Goal: Transaction & Acquisition: Download file/media

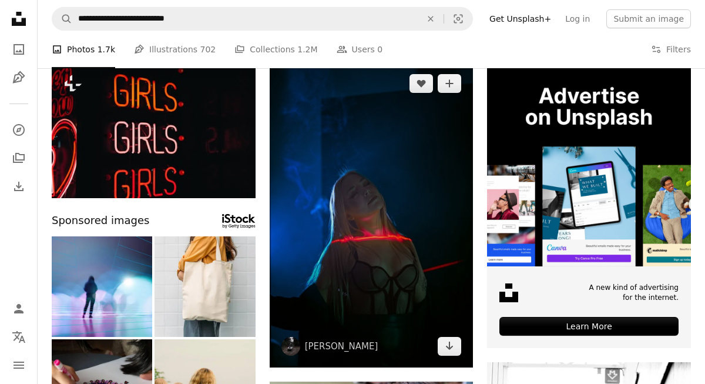
scroll to position [96, 0]
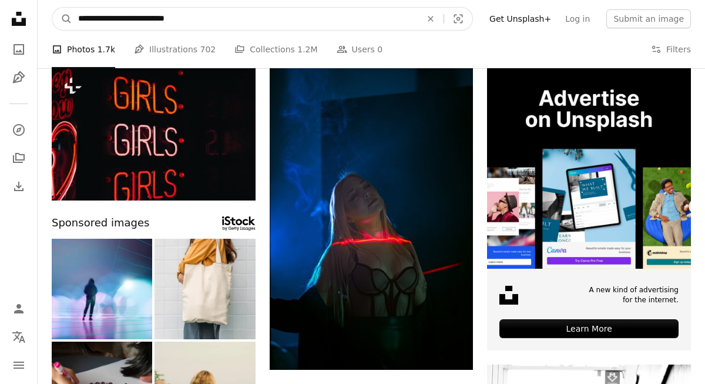
click at [204, 16] on input "**********" at bounding box center [244, 19] width 345 height 22
type input "**********"
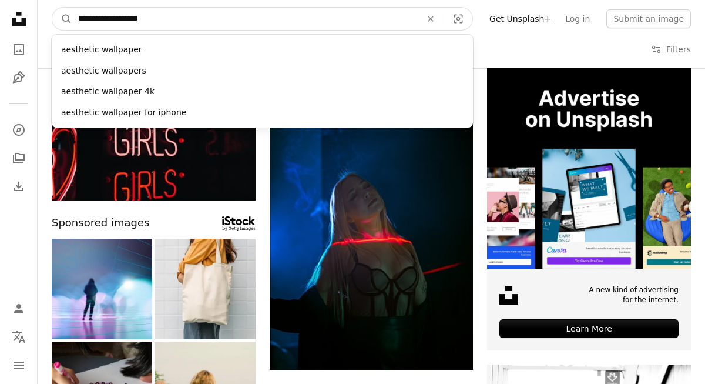
click at [62, 19] on button "A magnifying glass" at bounding box center [62, 19] width 20 height 22
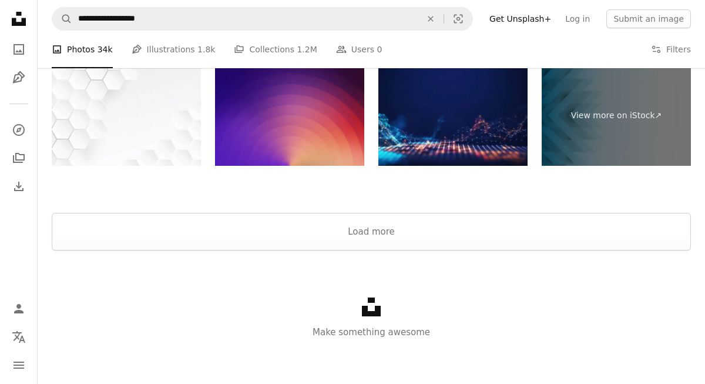
scroll to position [2069, 0]
click at [154, 48] on link "Pen Tool Illustrations 1.8k" at bounding box center [174, 50] width 84 height 38
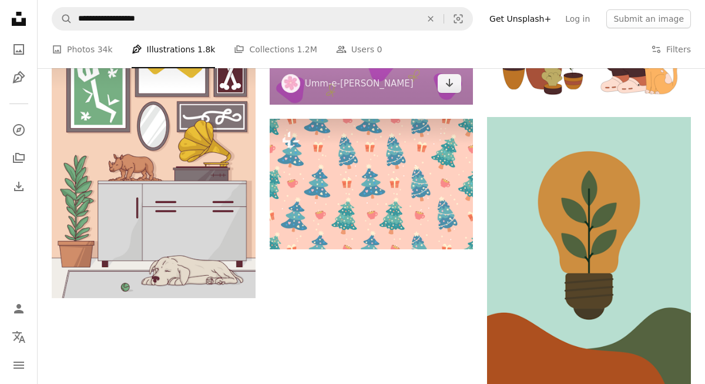
scroll to position [1587, 0]
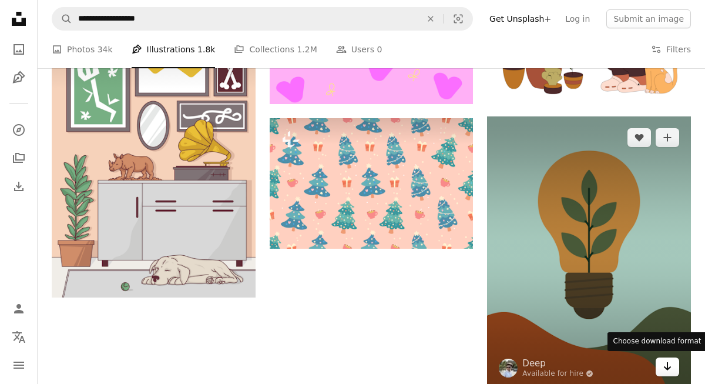
click at [666, 361] on icon "Arrow pointing down" at bounding box center [667, 366] width 9 height 14
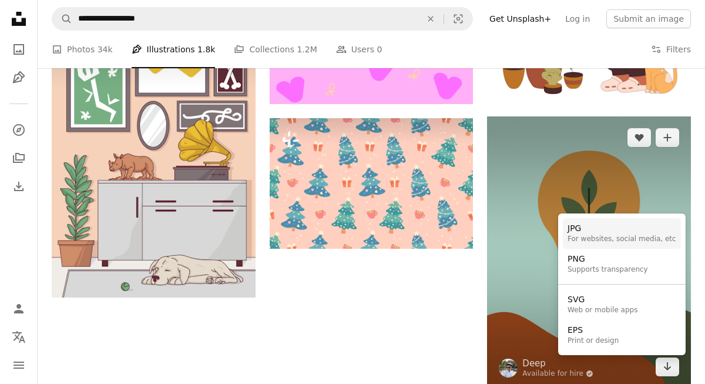
click at [607, 236] on div "For websites, social media, etc" at bounding box center [621, 238] width 109 height 9
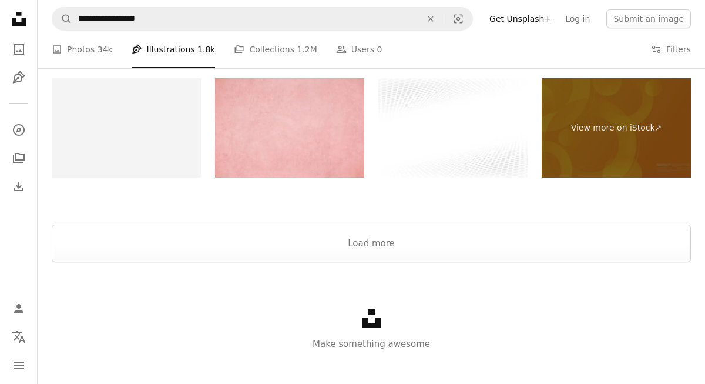
scroll to position [2079, 0]
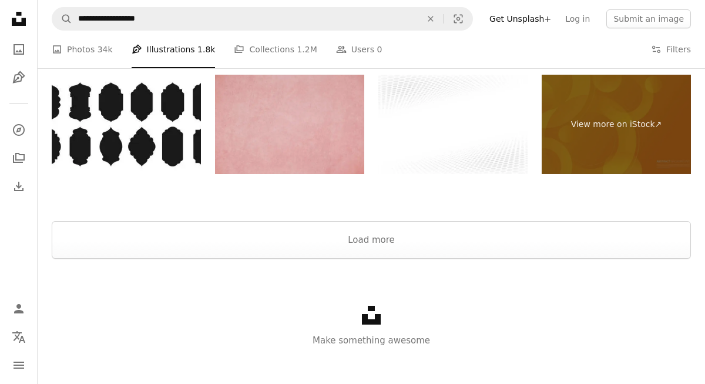
click at [336, 141] on img at bounding box center [289, 124] width 149 height 99
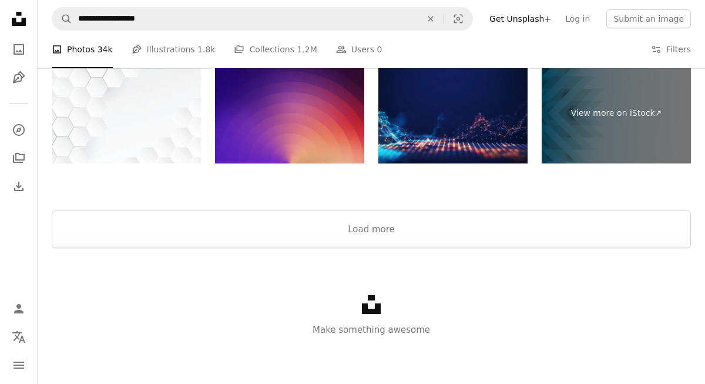
scroll to position [2069, 0]
